Goal: Task Accomplishment & Management: Complete application form

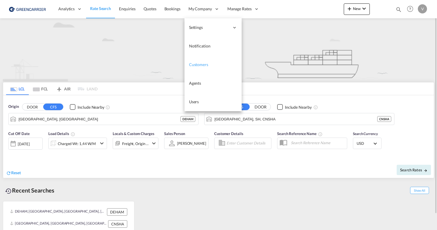
click at [197, 65] on span "Customers" at bounding box center [198, 64] width 19 height 5
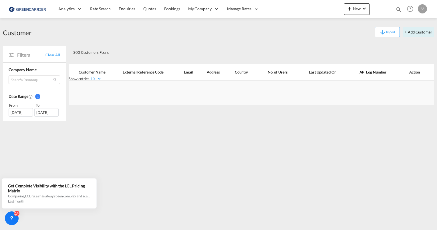
click at [17, 80] on md-select "Search Company global freight management deutschland gmbh daco logistics gmbh s…" at bounding box center [34, 79] width 51 height 9
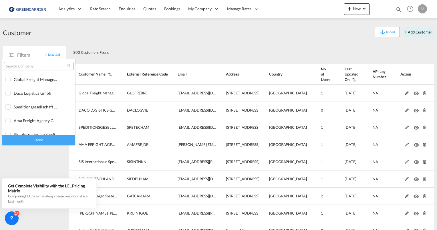
click at [28, 66] on input "search" at bounding box center [36, 66] width 61 height 5
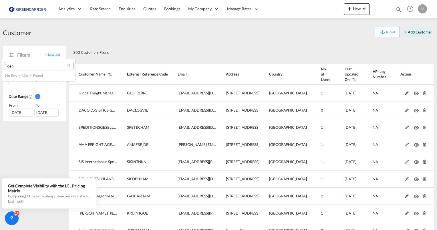
type input "ligen"
click at [207, 49] on md-backdrop at bounding box center [218, 115] width 437 height 230
click at [416, 32] on button "+ Add Customer" at bounding box center [418, 32] width 31 height 10
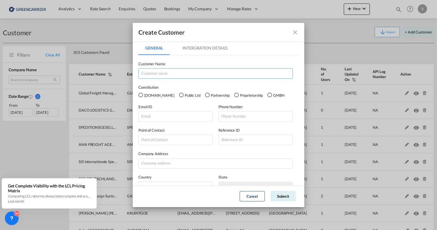
click at [149, 74] on input "GeneralIntergration Details ..." at bounding box center [215, 73] width 154 height 10
click at [189, 75] on input "GeneralIntergration Details ..." at bounding box center [215, 73] width 154 height 10
paste input "Ligentia Germany GmbH"
type input "Ligentia Germany GmbH"
click at [267, 96] on div "GMBH" at bounding box center [269, 95] width 5 height 5
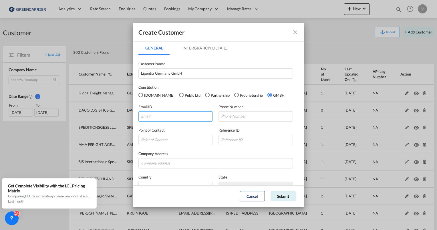
click at [149, 113] on input "GeneralIntergration Details ..." at bounding box center [175, 116] width 74 height 10
click at [161, 118] on input "GeneralIntergration Details ..." at bounding box center [175, 116] width 74 height 10
paste input "[PERSON_NAME][DOMAIN_NAME][EMAIL_ADDRESS][DOMAIN_NAME]"
type input "[PERSON_NAME][DOMAIN_NAME][EMAIL_ADDRESS][DOMAIN_NAME]"
click at [251, 115] on input "GeneralIntergration Details ..." at bounding box center [255, 116] width 74 height 10
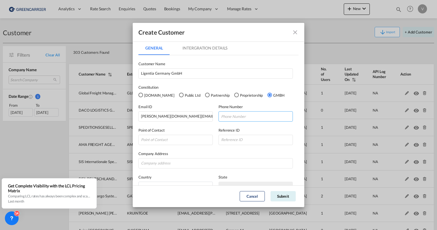
paste input "49 152 02169294"
type input "49 152 02169294"
click at [164, 144] on input "GeneralIntergration Details ..." at bounding box center [175, 140] width 74 height 10
click at [173, 140] on input "GeneralIntergration Details ..." at bounding box center [175, 140] width 74 height 10
click at [172, 140] on input "GeneralIntergration Details ..." at bounding box center [175, 140] width 74 height 10
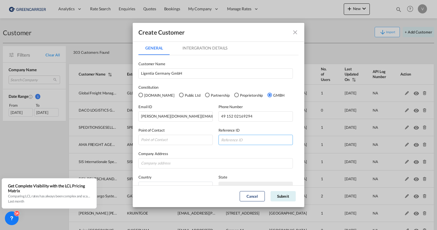
click at [257, 141] on input "GeneralIntergration Details ..." at bounding box center [255, 140] width 74 height 10
click at [173, 141] on input "GeneralIntergration Details ..." at bounding box center [175, 140] width 74 height 10
type input "[PERSON_NAME]"
click at [237, 140] on input "GeneralIntergration Details ..." at bounding box center [255, 140] width 74 height 10
paste input "LIGGERHAM"
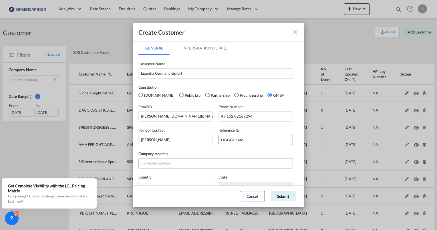
type input "LIGGERHAM"
click at [158, 161] on input "GeneralIntergration Details ..." at bounding box center [215, 163] width 154 height 10
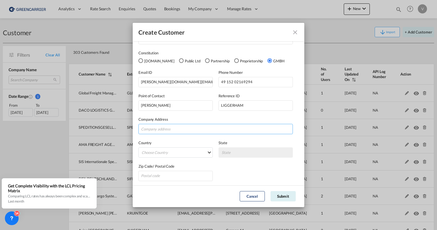
scroll to position [35, 0]
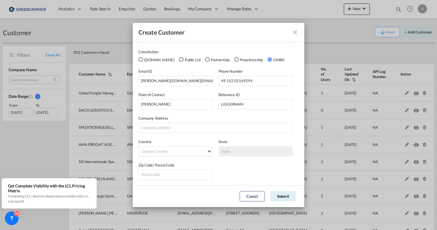
click at [170, 122] on div "Company Address" at bounding box center [218, 124] width 160 height 18
click at [171, 128] on input "GeneralIntergration Details ..." at bounding box center [215, 128] width 154 height 10
paste input "[STREET_ADDRESS]"
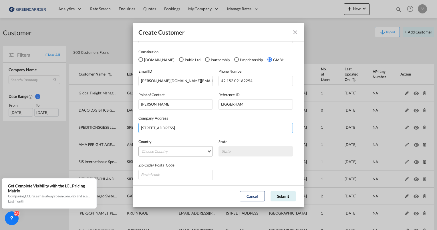
type input "[STREET_ADDRESS]"
click at [180, 149] on md-select "Choose Country [GEOGRAPHIC_DATA] [GEOGRAPHIC_DATA] [GEOGRAPHIC_DATA] [US_STATE]…" at bounding box center [175, 151] width 74 height 10
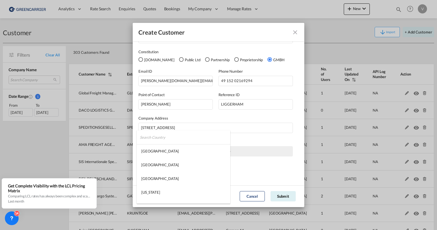
click at [183, 137] on input "search" at bounding box center [185, 137] width 90 height 14
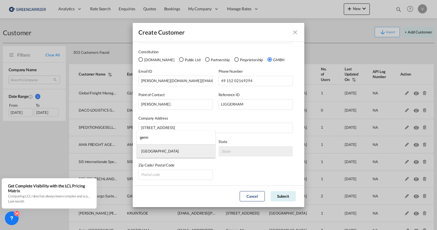
type input "germ"
click at [181, 156] on md-option "[GEOGRAPHIC_DATA]" at bounding box center [176, 151] width 79 height 14
click at [232, 153] on md-select "State [GEOGRAPHIC_DATA] [GEOGRAPHIC_DATA] [GEOGRAPHIC_DATA] [GEOGRAPHIC_DATA] […" at bounding box center [255, 151] width 74 height 10
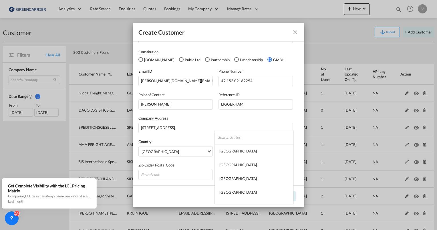
type md-option "[GEOGRAPHIC_DATA]"
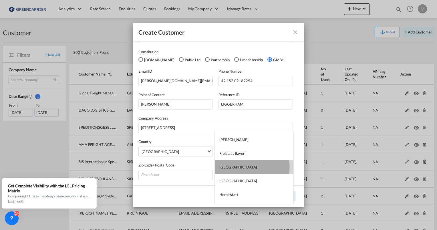
click at [232, 167] on div "[GEOGRAPHIC_DATA]" at bounding box center [237, 166] width 37 height 5
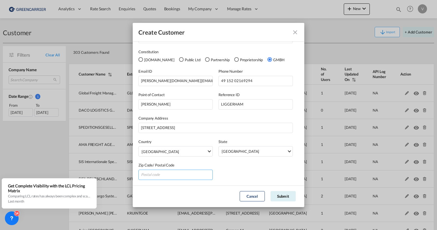
click at [155, 176] on input "GeneralIntergration Details ..." at bounding box center [175, 175] width 74 height 10
type input "22335"
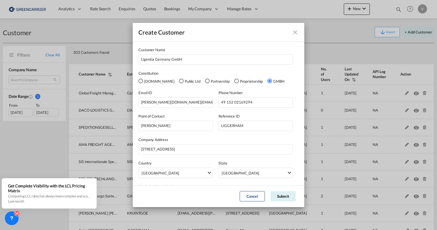
scroll to position [0, 0]
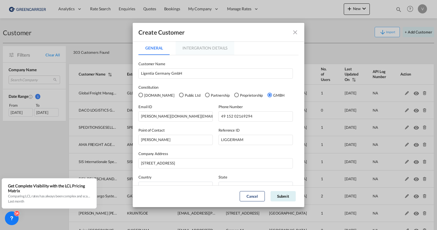
click at [208, 46] on md-tab-item "Intergration Details" at bounding box center [205, 48] width 59 height 14
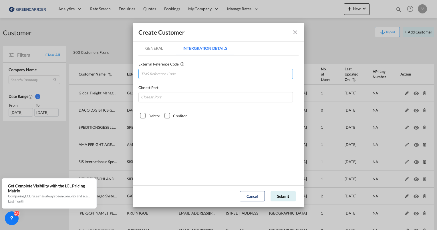
click at [162, 73] on input "GeneralIntergration Details ..." at bounding box center [215, 74] width 154 height 10
paste input "[STREET_ADDRESS]"
type input "[STREET_ADDRESS]"
drag, startPoint x: 166, startPoint y: 75, endPoint x: 126, endPoint y: 75, distance: 40.3
click at [126, 75] on div "Create Customer General Intergration Details General Intergration Details Custo…" at bounding box center [218, 115] width 437 height 230
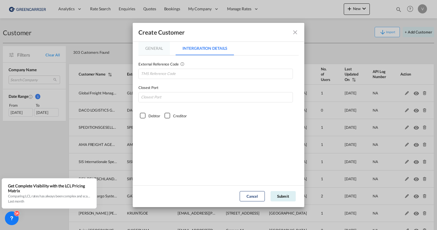
click at [151, 49] on md-tab-item "General" at bounding box center [153, 48] width 31 height 14
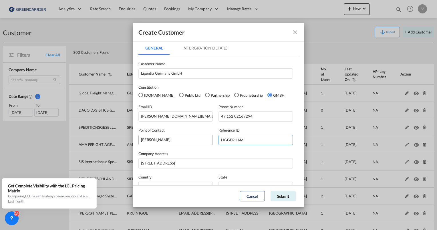
drag, startPoint x: 238, startPoint y: 142, endPoint x: 198, endPoint y: 142, distance: 40.9
click at [198, 142] on div "Point of Contact [PERSON_NAME] Reference ID LIGGERHAM" at bounding box center [218, 133] width 160 height 23
click at [209, 47] on md-tab-item "Intergration Details" at bounding box center [205, 48] width 59 height 14
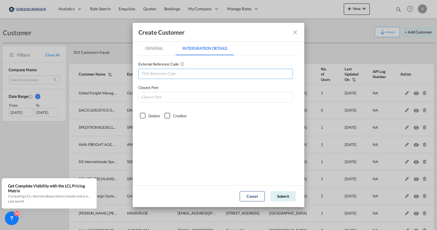
click at [152, 76] on input "GeneralIntergration Details ..." at bounding box center [215, 74] width 154 height 10
paste input "LIGGERHAM"
type input "LIGGERHAM"
click at [158, 96] on input "GeneralIntergration Details ..." at bounding box center [215, 97] width 154 height 10
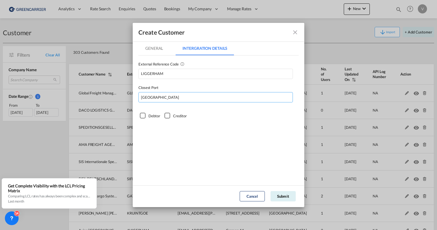
type input "[GEOGRAPHIC_DATA]"
click at [144, 117] on div "Debtor" at bounding box center [143, 116] width 6 height 6
click at [177, 97] on input "[GEOGRAPHIC_DATA]" at bounding box center [215, 97] width 154 height 10
type input "DEHAM"
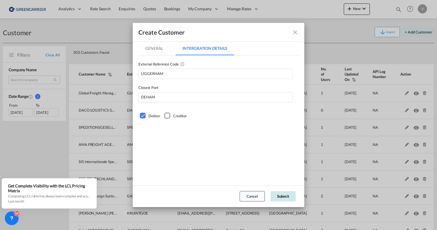
click at [284, 197] on button "Submit" at bounding box center [283, 196] width 25 height 10
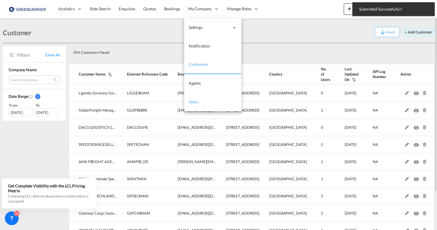
click at [197, 102] on span "Users" at bounding box center [194, 101] width 10 height 5
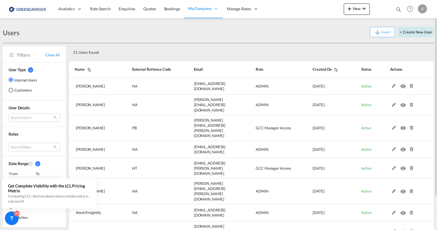
click at [423, 33] on button "+ Create New User" at bounding box center [416, 32] width 36 height 10
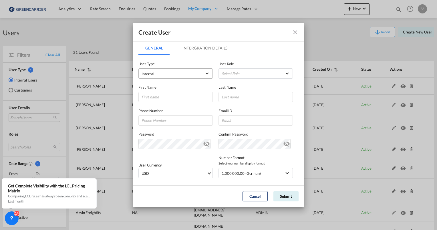
click at [165, 75] on span "Internal" at bounding box center [172, 74] width 60 height 6
click at [198, 75] on md-option "Internal" at bounding box center [174, 74] width 75 height 14
click at [201, 76] on md-select-value "Internal" at bounding box center [176, 73] width 68 height 7
click at [148, 88] on span "Customer" at bounding box center [150, 87] width 16 height 5
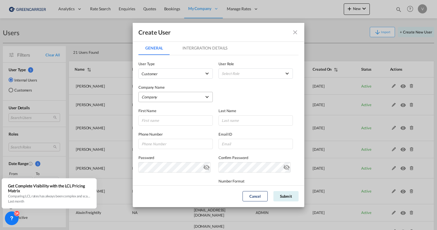
click at [155, 97] on md-select "Company [PERSON_NAME] & Co. GmbH AMA FREIGHT AGENCY GMBH Avion Germany Gmbh BEN…" at bounding box center [175, 97] width 74 height 10
click at [167, 84] on input "search" at bounding box center [186, 84] width 100 height 14
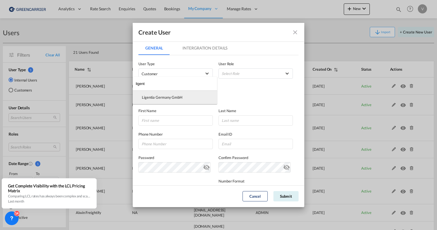
type input "ligent"
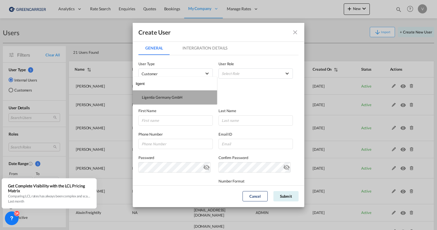
click at [152, 100] on div "Ligentia Germany GmbH" at bounding box center [162, 97] width 41 height 5
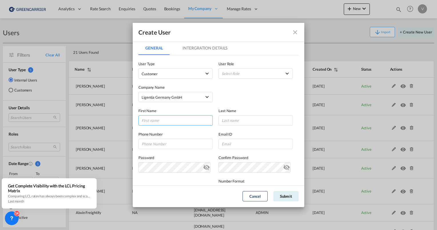
click at [158, 118] on input "GeneralIntergration Details ..." at bounding box center [175, 120] width 74 height 10
drag, startPoint x: 173, startPoint y: 121, endPoint x: 157, endPoint y: 120, distance: 16.0
click at [157, 120] on input "[PERSON_NAME]" at bounding box center [175, 120] width 74 height 10
type input "[PERSON_NAME]"
type input "[GEOGRAPHIC_DATA]"
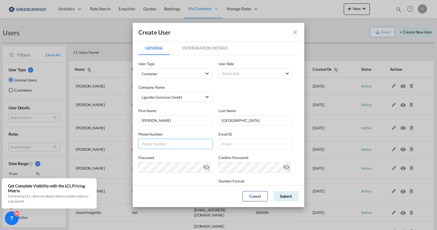
click at [153, 145] on input "GeneralIntergration Details ..." at bounding box center [175, 144] width 74 height 10
paste input "49 152 02169294"
type input "49 152 02169294"
click at [234, 146] on input "GeneralIntergration Details ..." at bounding box center [255, 144] width 74 height 10
click at [238, 143] on input "GeneralIntergration Details ..." at bounding box center [255, 144] width 74 height 10
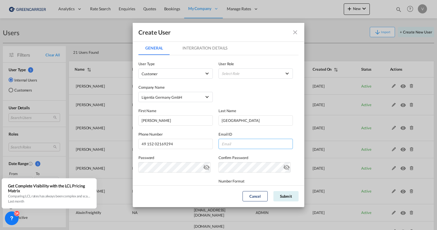
paste input "[PERSON_NAME][DOMAIN_NAME][EMAIL_ADDRESS][DOMAIN_NAME]"
type input "[PERSON_NAME][DOMAIN_NAME][EMAIL_ADDRESS][DOMAIN_NAME]"
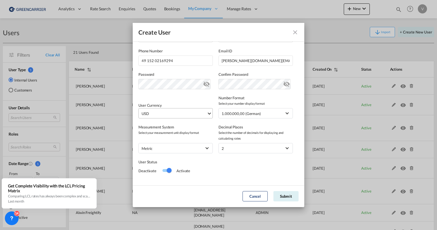
click at [206, 116] on md-select-value "USD" at bounding box center [176, 113] width 71 height 10
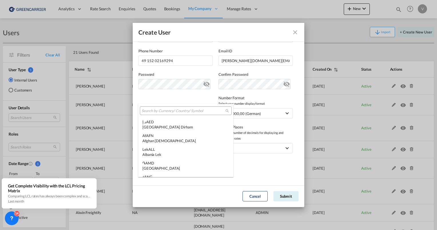
scroll to position [1974, 0]
click at [188, 109] on input "search" at bounding box center [184, 110] width 84 height 5
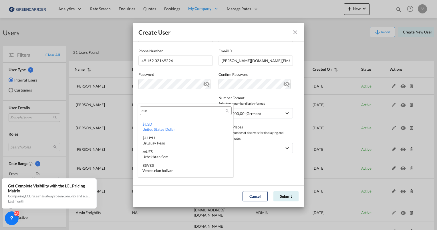
scroll to position [0, 0]
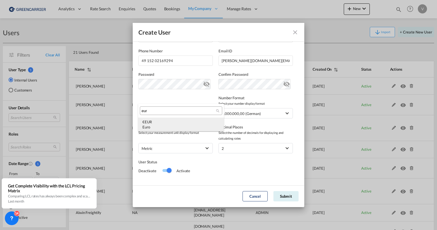
type input "eur"
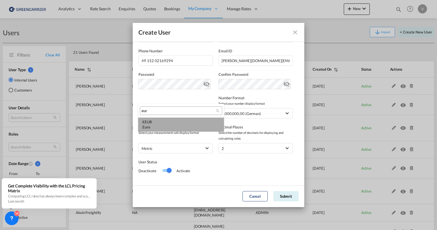
click at [181, 125] on div "Euro" at bounding box center [180, 126] width 77 height 5
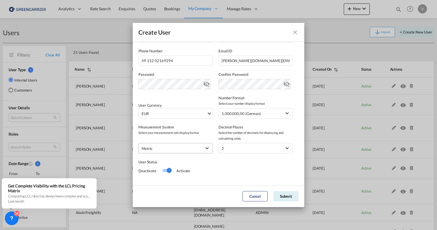
click at [176, 151] on span "metric" at bounding box center [172, 149] width 60 height 6
click at [273, 182] on md-backdrop at bounding box center [218, 115] width 437 height 230
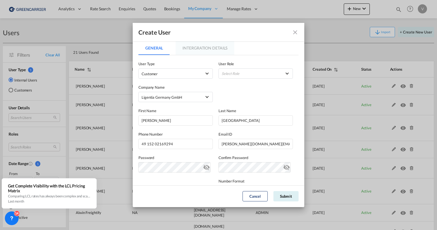
click at [199, 47] on md-tab-item "Intergration Details" at bounding box center [205, 48] width 59 height 14
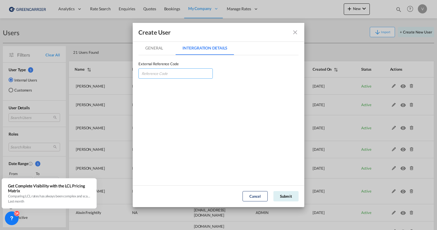
click at [166, 74] on input "GeneralIntergration Details ..." at bounding box center [175, 73] width 74 height 10
click at [182, 71] on input "GeneralIntergration Details ..." at bounding box center [175, 73] width 74 height 10
paste input "LIGGERHAM"
type input "LIGGERHAM"
click at [157, 44] on md-tab-item "General" at bounding box center [153, 48] width 31 height 14
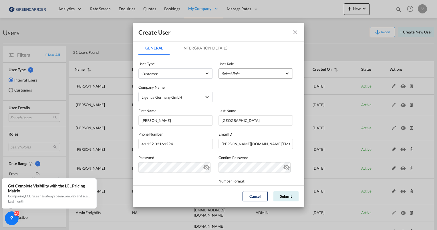
click at [249, 73] on md-select "Select Role BCO GLOBAL GCC Customers FCL USER_DEFINED GCC Customers LCL USER_DE…" at bounding box center [255, 73] width 74 height 10
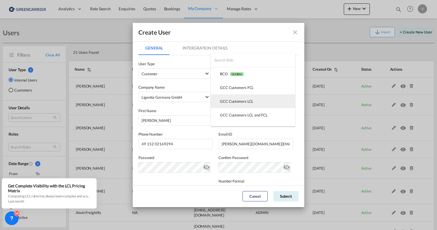
click at [253, 102] on md-option "GCC Customers LCL USER_DEFINED" at bounding box center [253, 101] width 84 height 14
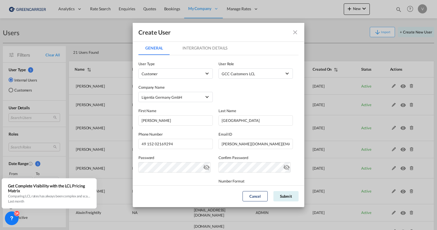
click at [262, 97] on div "Company Name Ligentia Germany GmbH" at bounding box center [218, 90] width 160 height 23
click at [199, 48] on md-tab-item "Intergration Details" at bounding box center [205, 48] width 59 height 14
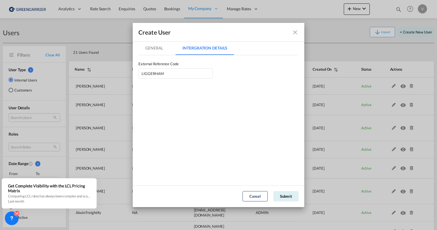
click at [155, 47] on md-tab-item "General" at bounding box center [153, 48] width 31 height 14
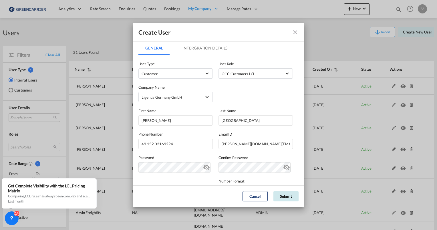
click at [288, 195] on button "Submit" at bounding box center [285, 196] width 25 height 10
